Goal: Entertainment & Leisure: Consume media (video, audio)

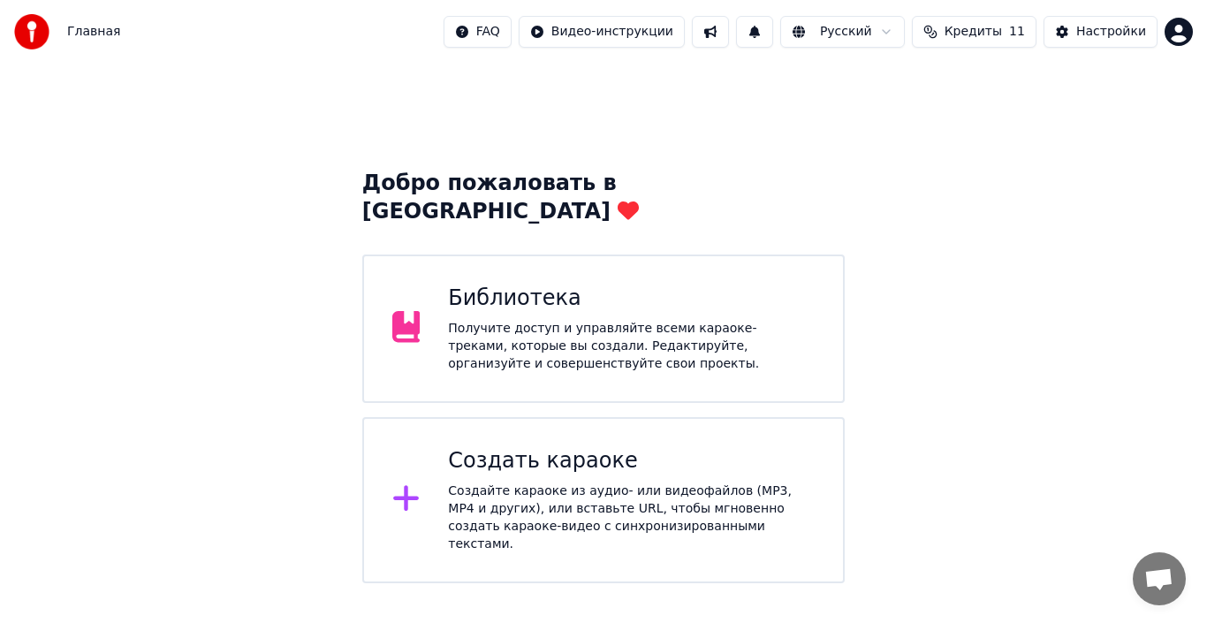
click at [679, 320] on div "Получите доступ и управляйте всеми караоке-треками, которые вы создали. Редакти…" at bounding box center [631, 346] width 367 height 53
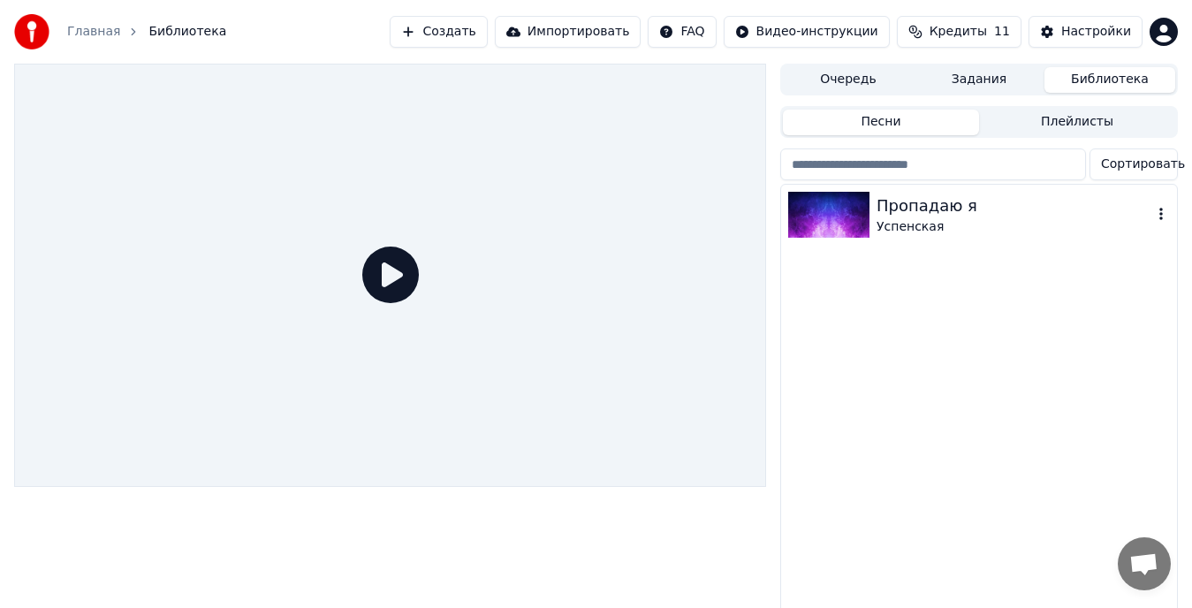
click at [898, 209] on div "Пропадаю я" at bounding box center [1015, 206] width 276 height 25
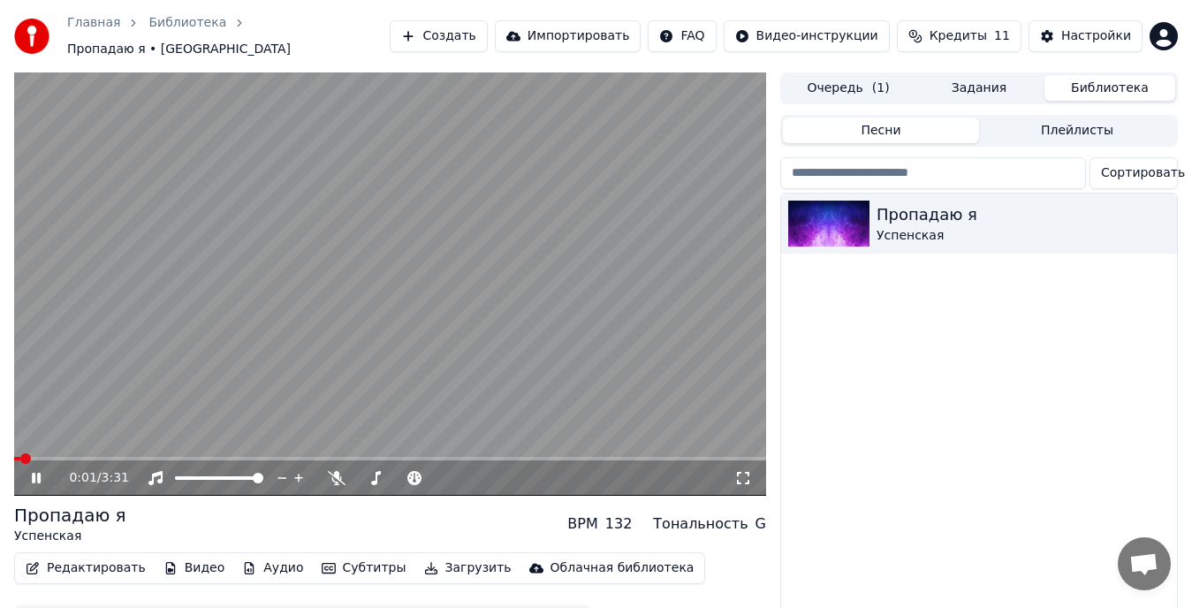
click at [33, 471] on icon at bounding box center [48, 478] width 41 height 14
click at [1115, 27] on div "Настройки" at bounding box center [1096, 36] width 70 height 18
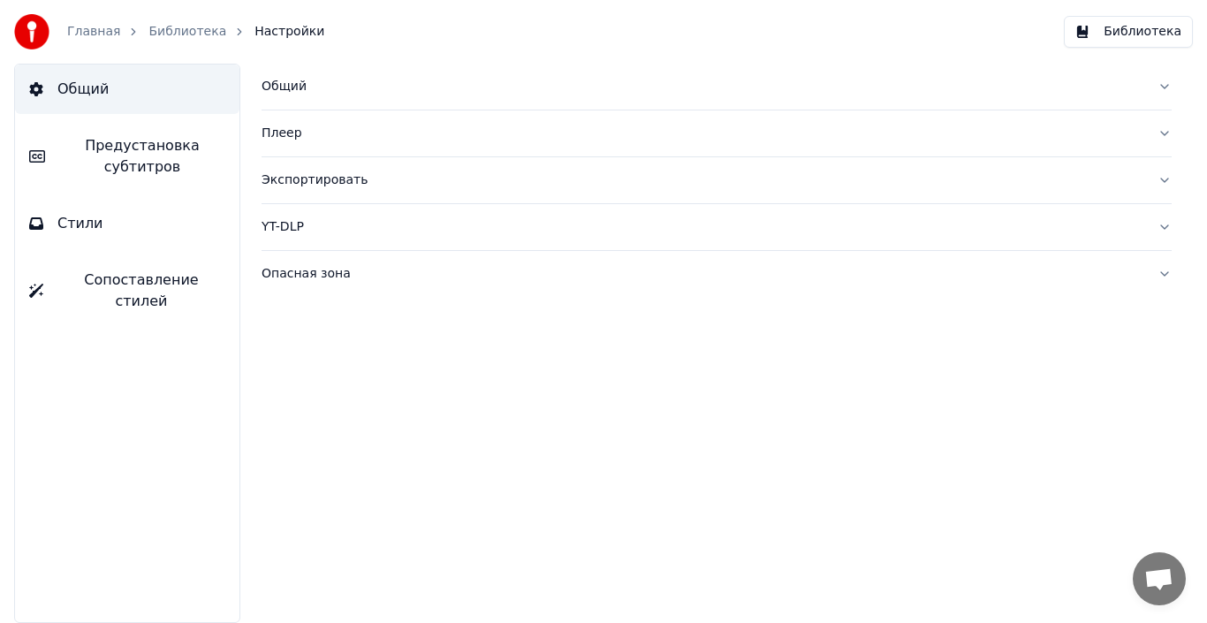
click at [1156, 88] on button "Общий" at bounding box center [717, 87] width 910 height 46
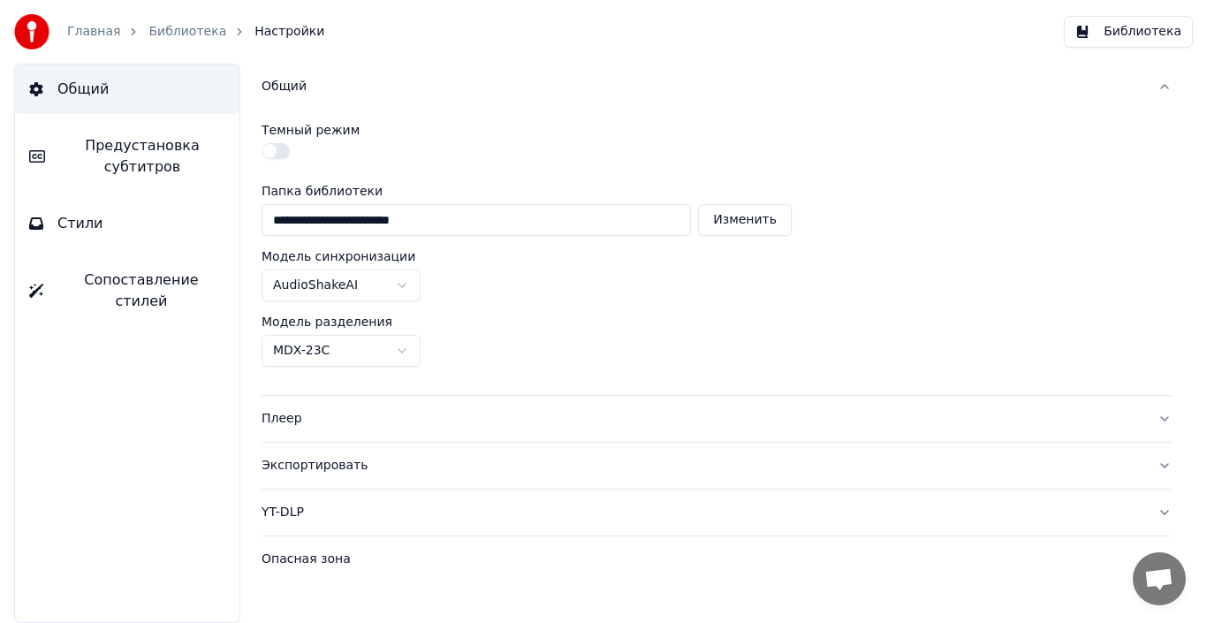
click at [1166, 420] on button "Плеер" at bounding box center [717, 419] width 910 height 46
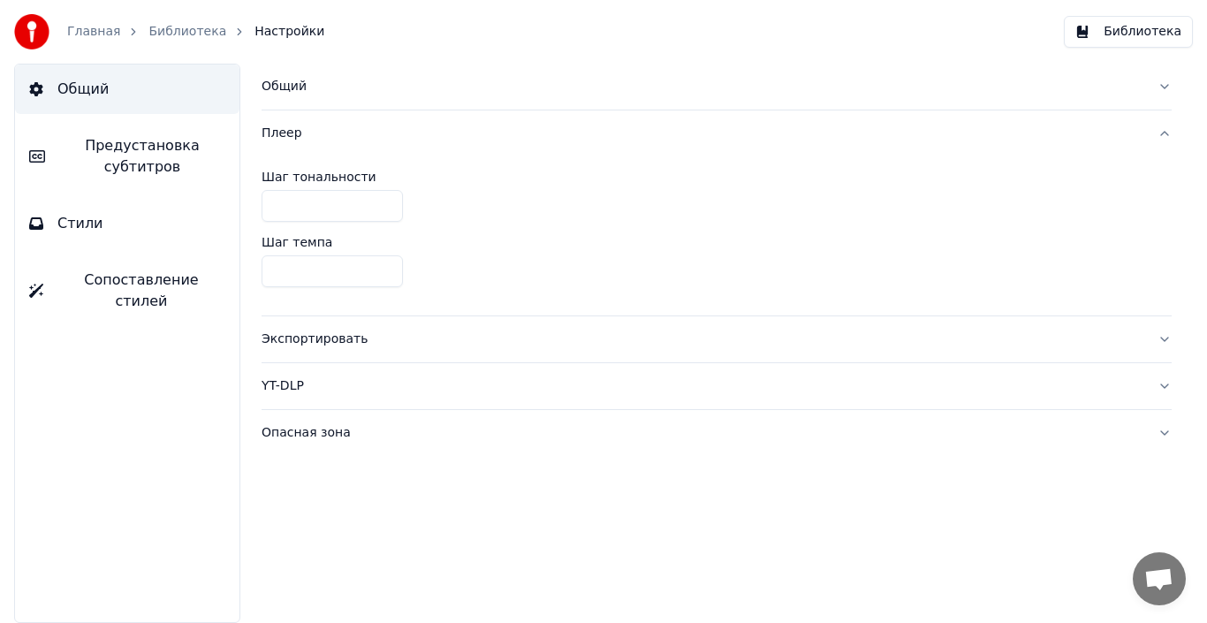
click at [1164, 339] on button "Экспортировать" at bounding box center [717, 339] width 910 height 46
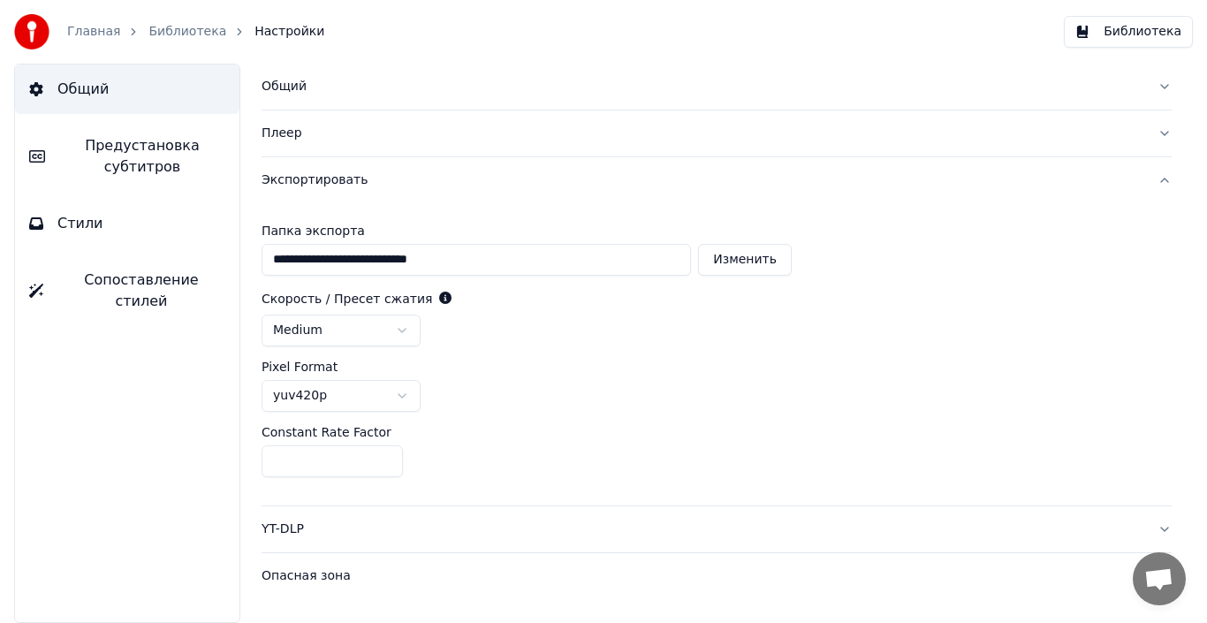
click at [1153, 178] on button "Экспортировать" at bounding box center [717, 180] width 910 height 46
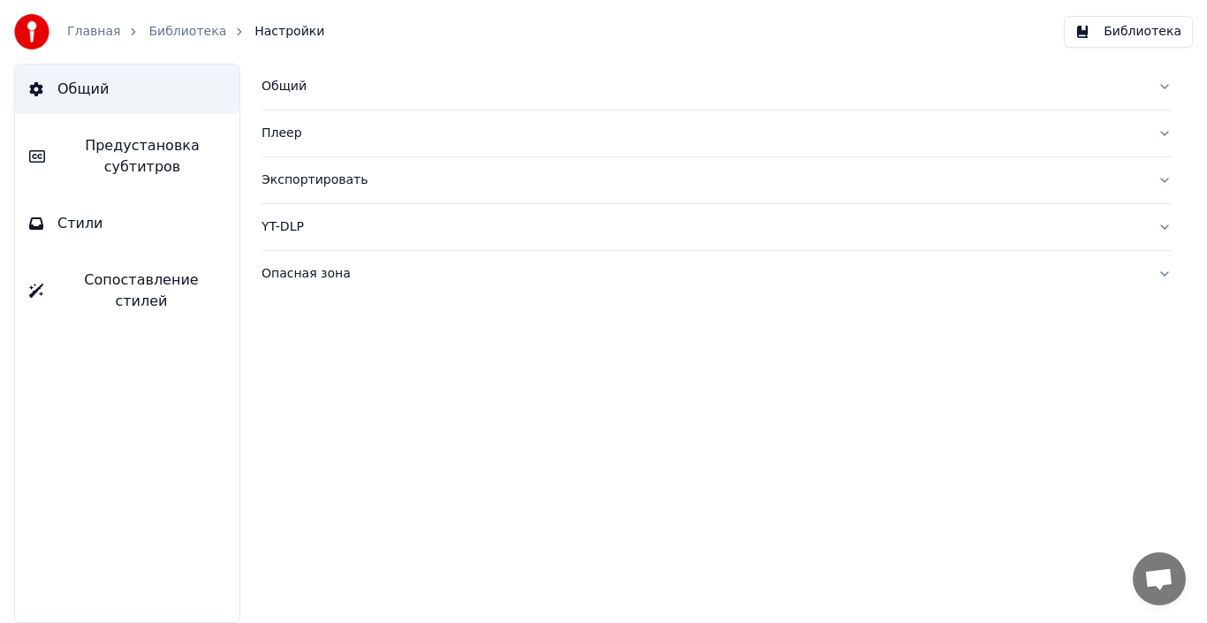
click at [1165, 231] on button "YT-DLP" at bounding box center [717, 227] width 910 height 46
click at [1161, 222] on button "YT-DLP" at bounding box center [717, 227] width 910 height 46
click at [1165, 269] on button "Опасная зона" at bounding box center [717, 274] width 910 height 46
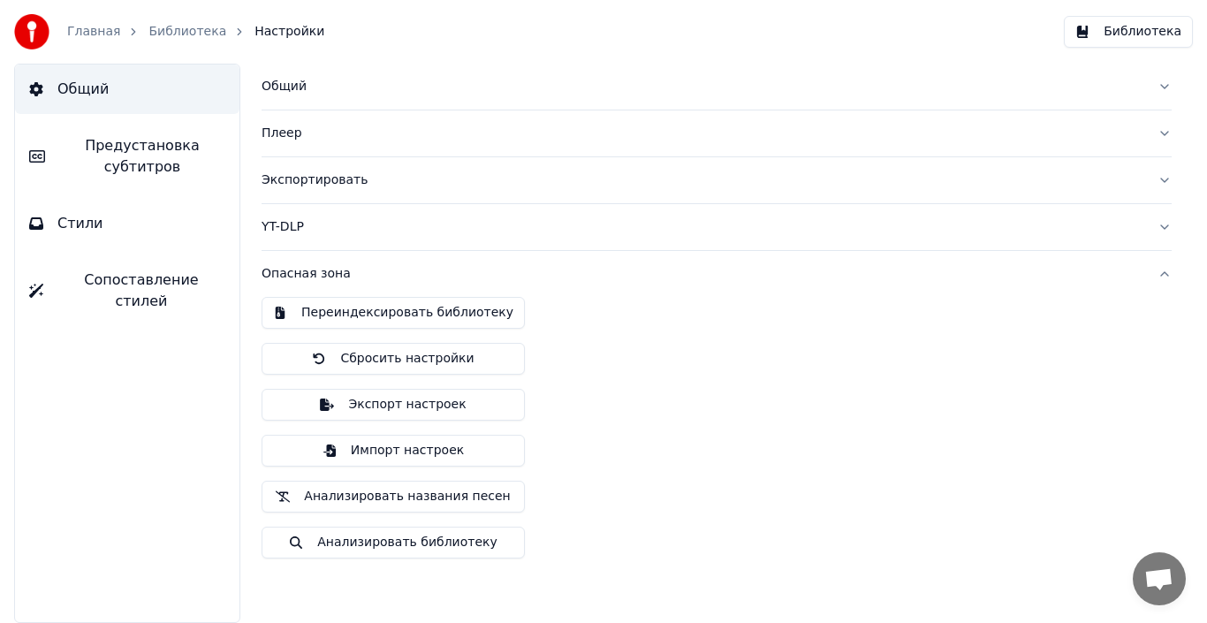
click at [1165, 270] on button "Опасная зона" at bounding box center [717, 274] width 910 height 46
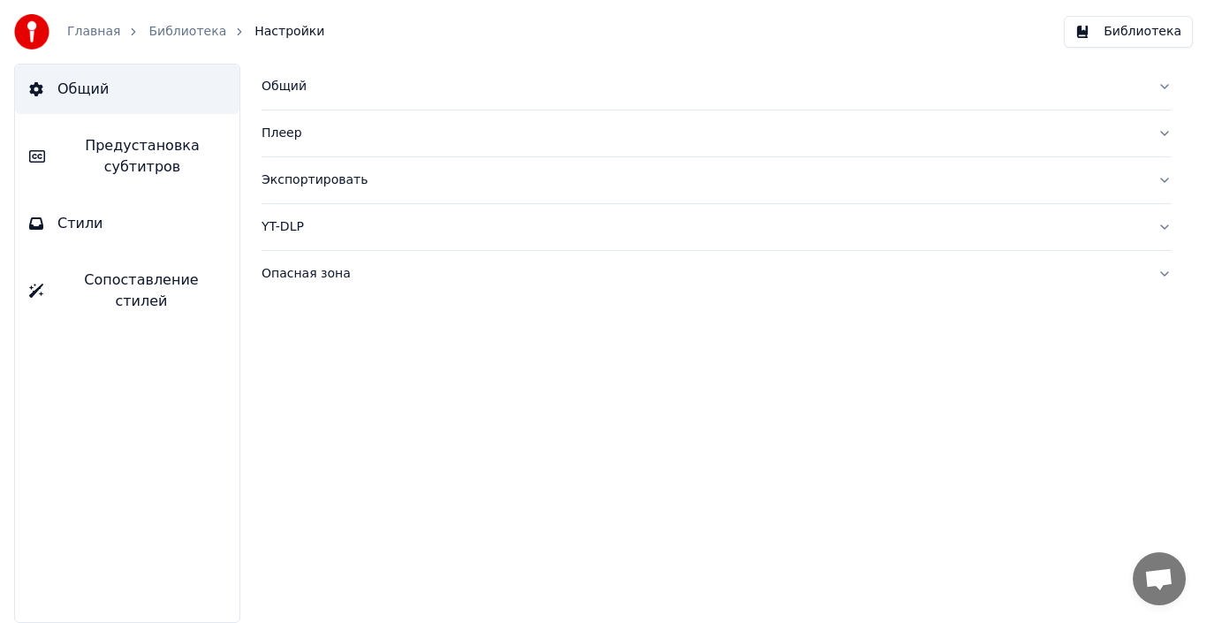
click at [119, 156] on span "Предустановка субтитров" at bounding box center [142, 156] width 166 height 42
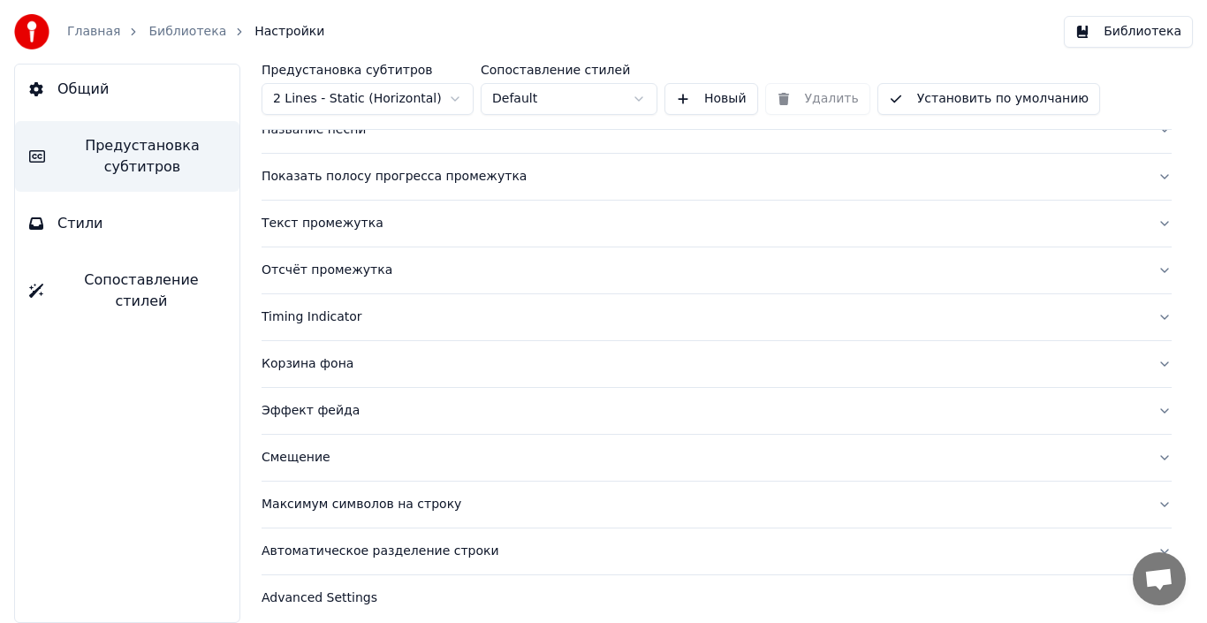
scroll to position [164, 0]
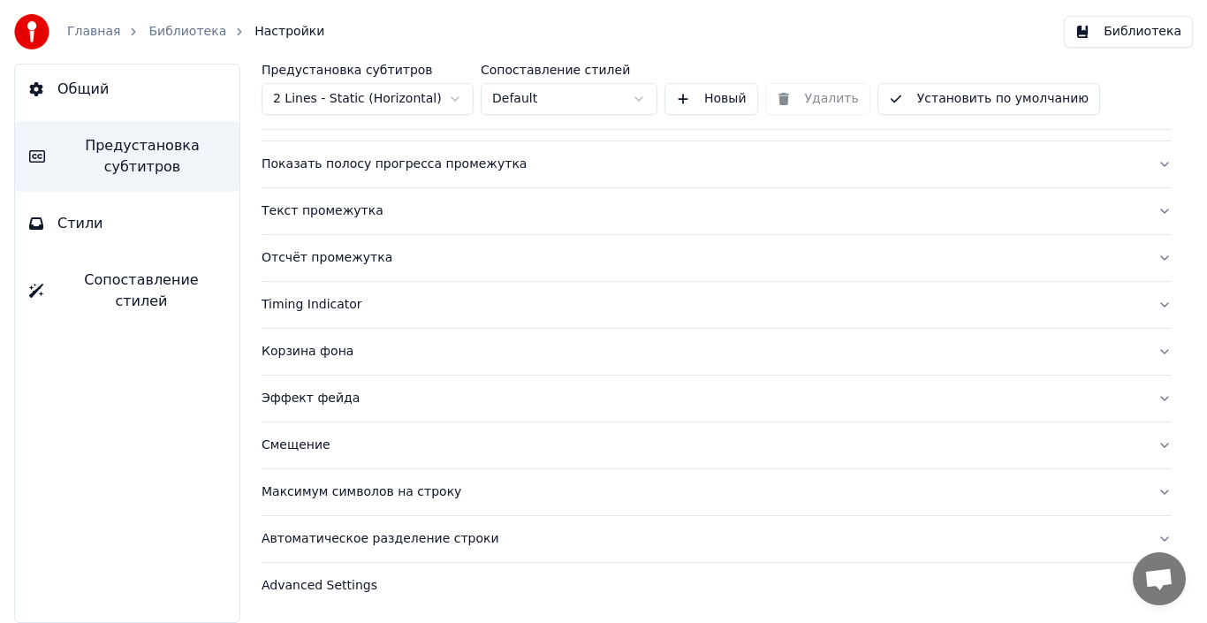
click at [107, 231] on button "Стили" at bounding box center [127, 223] width 224 height 49
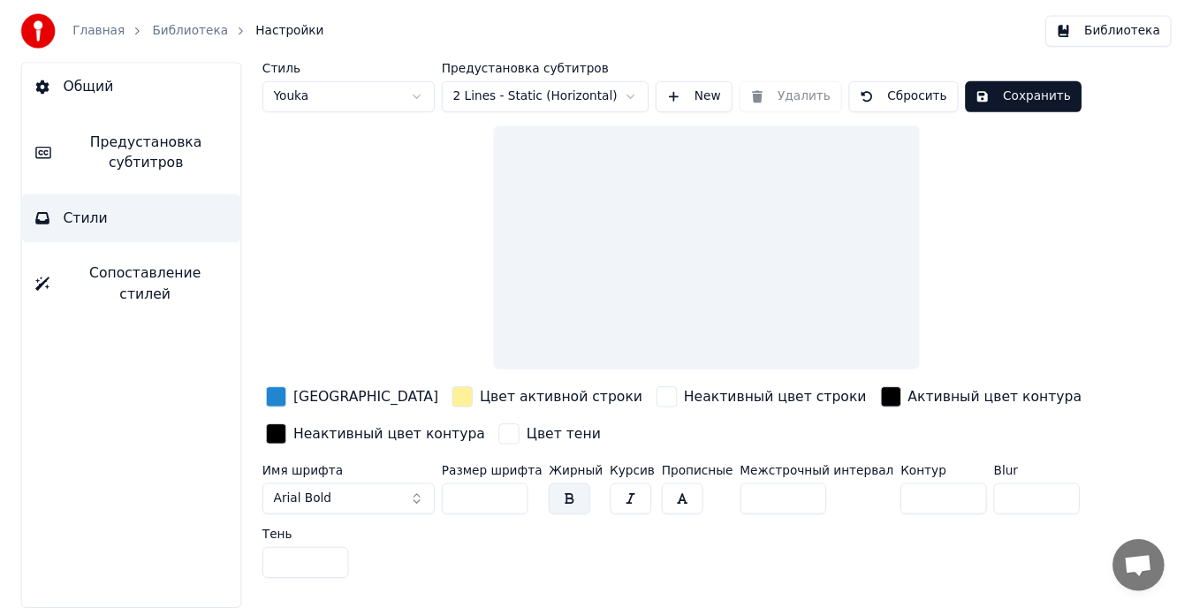
scroll to position [0, 0]
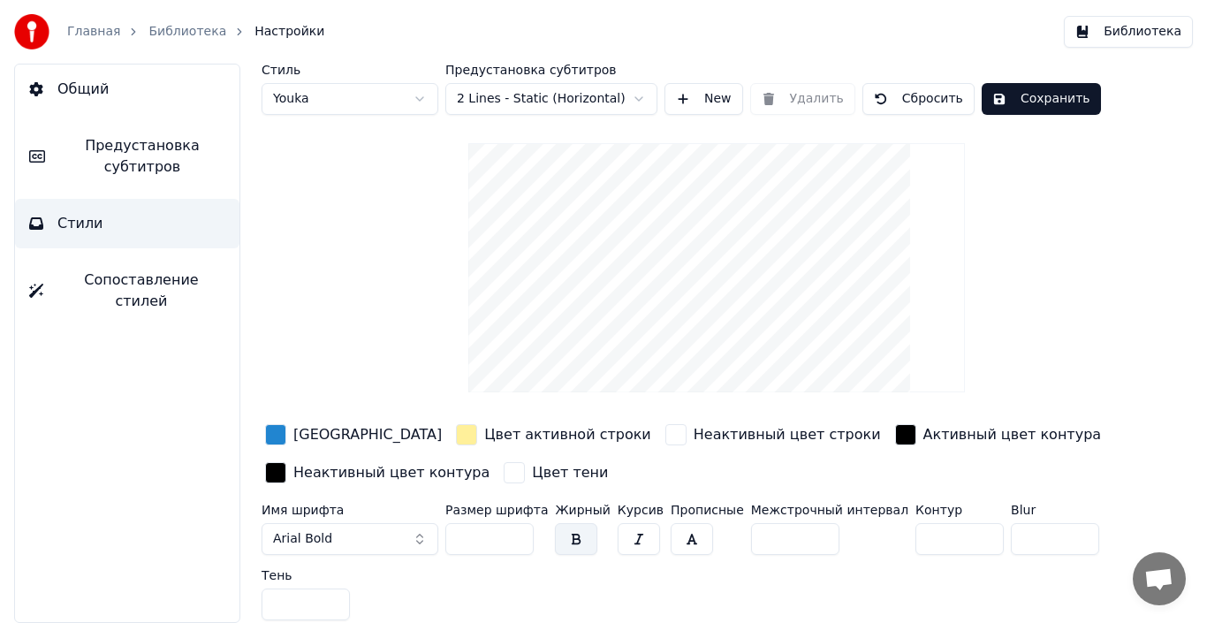
click at [135, 284] on span "Сопоставление стилей" at bounding box center [141, 291] width 168 height 42
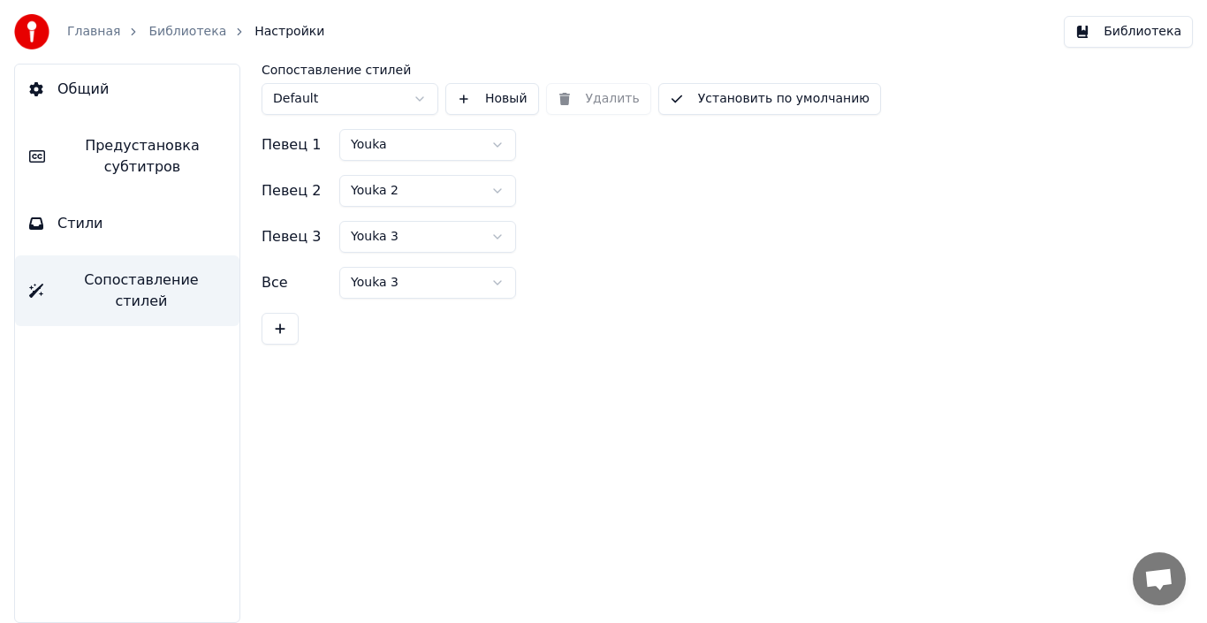
click at [167, 34] on link "Библиотека" at bounding box center [187, 32] width 78 height 18
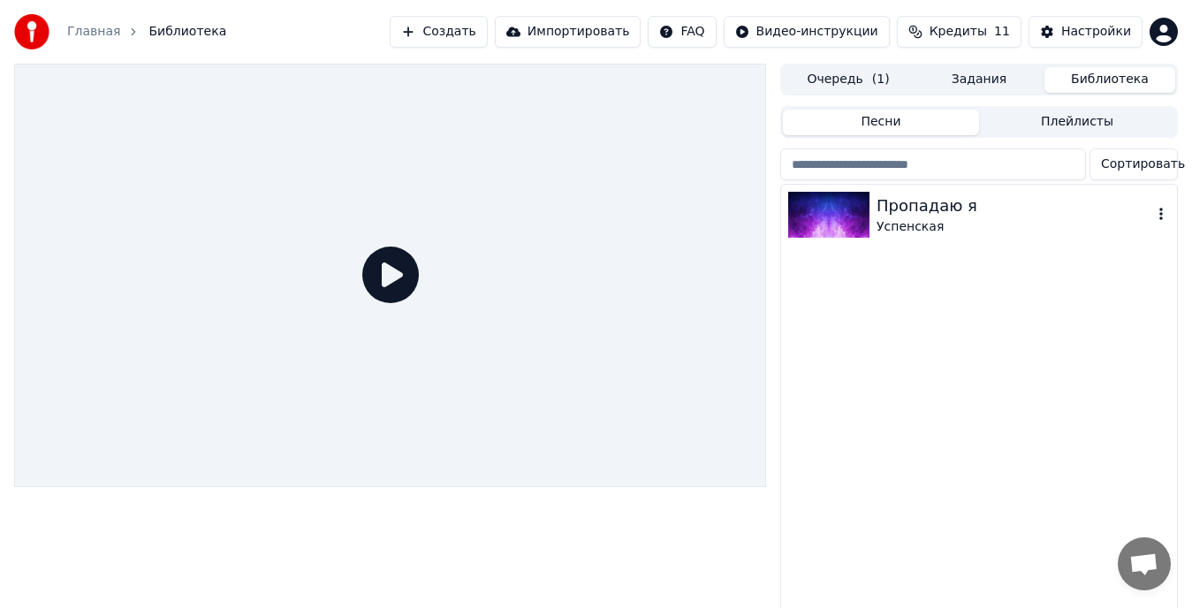
click at [846, 220] on img at bounding box center [828, 215] width 81 height 46
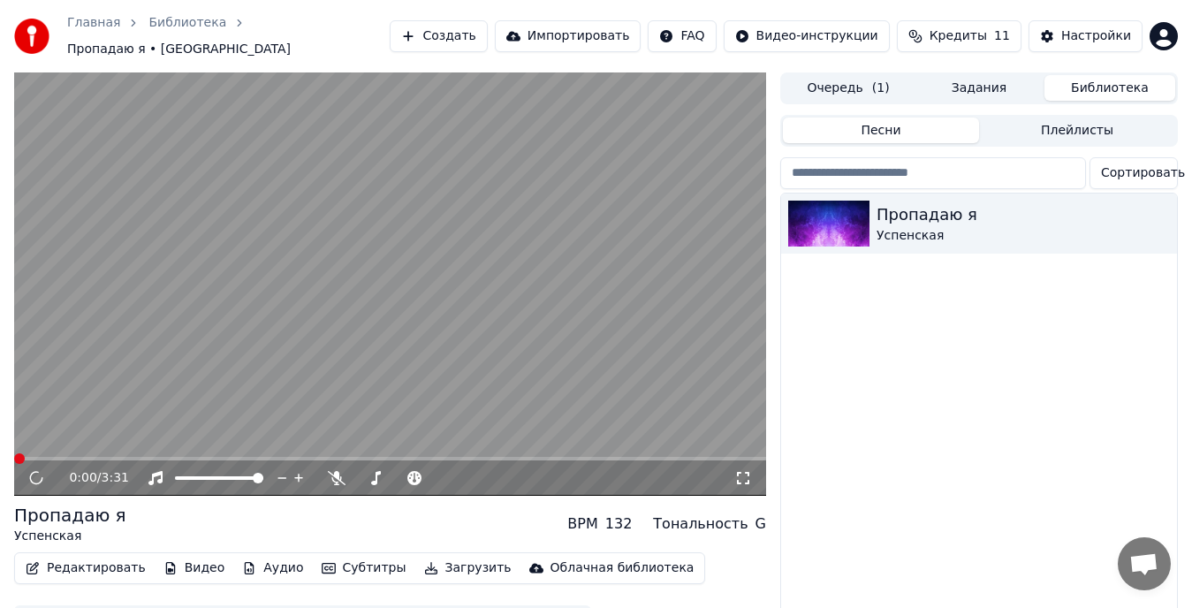
click at [245, 315] on video at bounding box center [390, 283] width 752 height 423
click at [408, 232] on video at bounding box center [390, 283] width 752 height 423
click at [14, 453] on span at bounding box center [19, 458] width 11 height 11
click at [444, 480] on span at bounding box center [439, 478] width 11 height 11
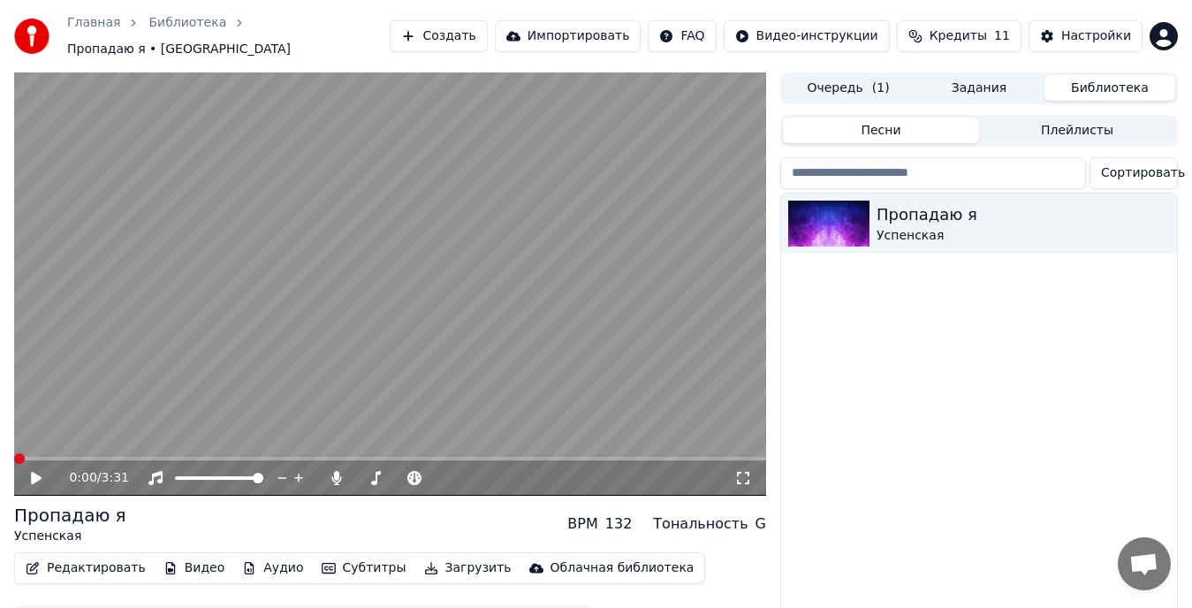
click at [39, 471] on icon at bounding box center [48, 478] width 41 height 14
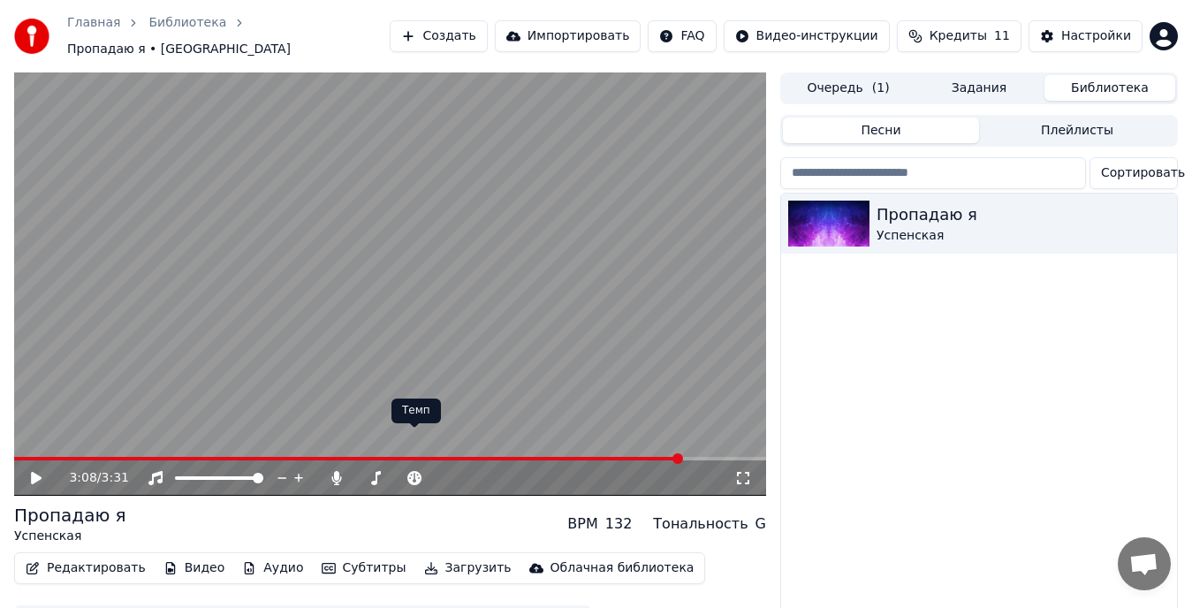
scroll to position [43, 0]
